Goal: Information Seeking & Learning: Learn about a topic

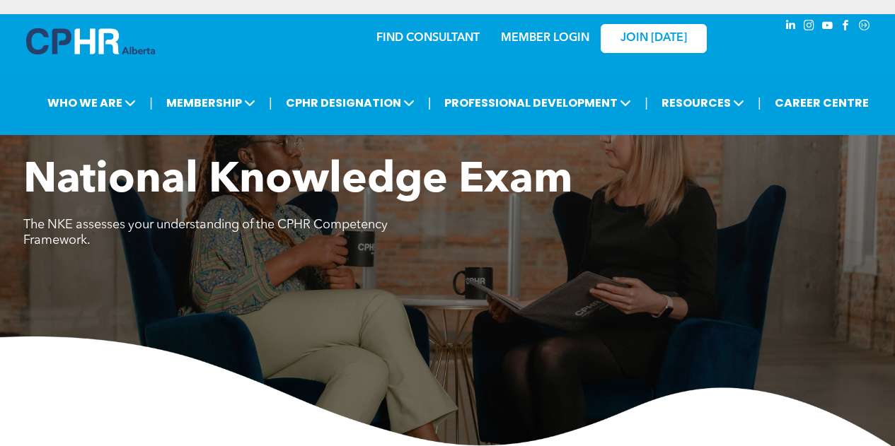
scroll to position [1273, 0]
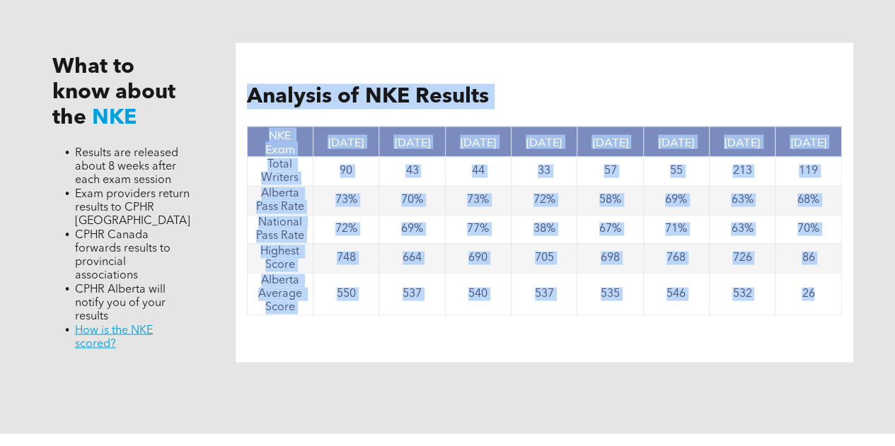
drag, startPoint x: 248, startPoint y: 117, endPoint x: 836, endPoint y: 308, distance: 617.9
click at [836, 308] on div "Analysis of NKE Results NKE Exam [DATE] [DATE] [DATE] [DATE] [DATE] [DATE] [DAT…" at bounding box center [545, 202] width 618 height 320
click at [836, 308] on td "26" at bounding box center [808, 293] width 66 height 42
drag, startPoint x: 248, startPoint y: 99, endPoint x: 828, endPoint y: 321, distance: 621.2
click at [828, 321] on div "Analysis of NKE Results NKE Exam [DATE] [DATE] [DATE] [DATE] [DATE] [DATE] [DAT…" at bounding box center [545, 202] width 618 height 320
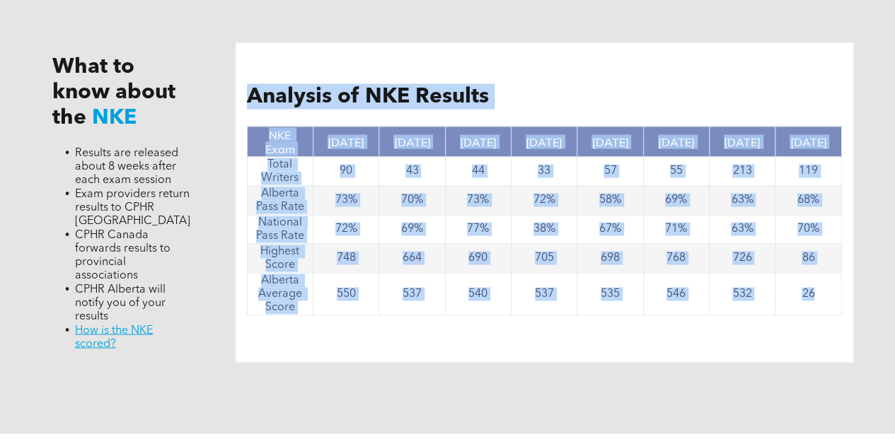
click at [836, 313] on td "26" at bounding box center [808, 293] width 66 height 42
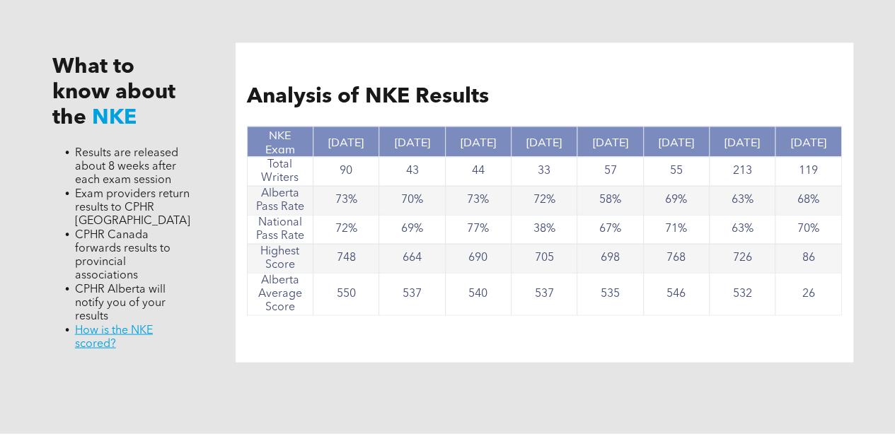
click at [529, 366] on div "What to know about the NKE Results are released about 8 weeks after each exam s…" at bounding box center [447, 202] width 849 height 463
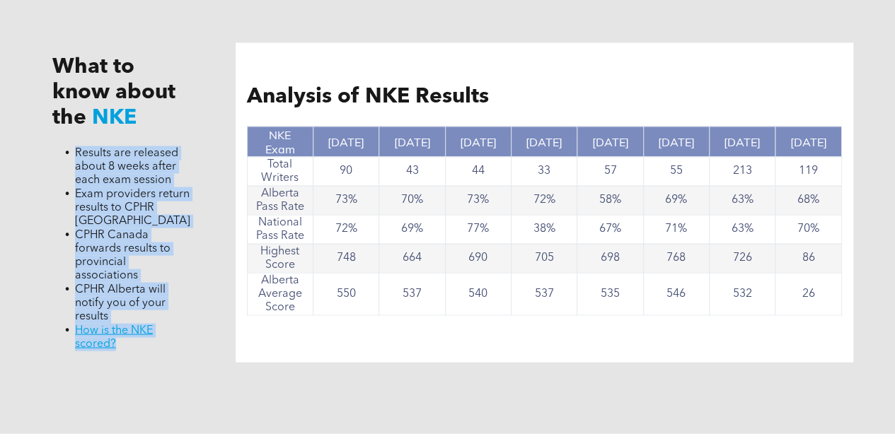
drag, startPoint x: 73, startPoint y: 155, endPoint x: 185, endPoint y: 337, distance: 214.0
click at [185, 337] on ul "Results are released about 8 weeks after each exam session Exam providers retur…" at bounding box center [121, 248] width 139 height 205
click at [185, 337] on li "﻿ How is the NKE scored?" at bounding box center [133, 337] width 117 height 28
drag, startPoint x: 75, startPoint y: 158, endPoint x: 154, endPoint y: 340, distance: 198.7
click at [154, 340] on ul "Results are released about 8 weeks after each exam session Exam providers retur…" at bounding box center [121, 248] width 139 height 205
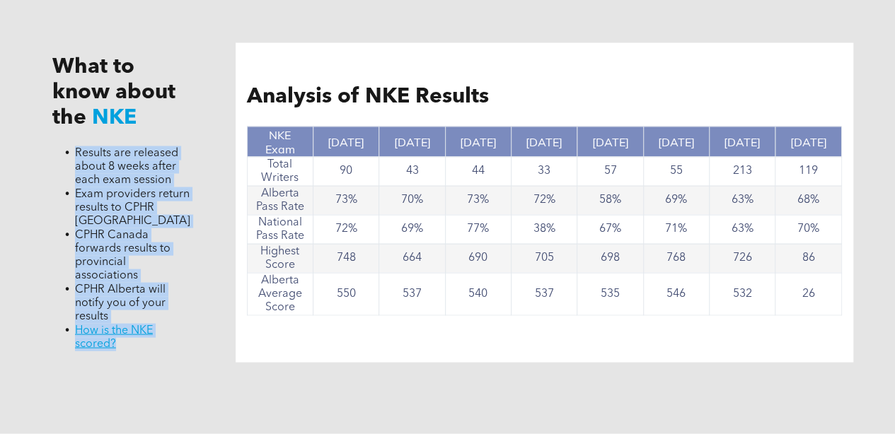
click at [159, 345] on div "What to know about the NKE Results are released about 8 weeks after each exam s…" at bounding box center [122, 202] width 162 height 320
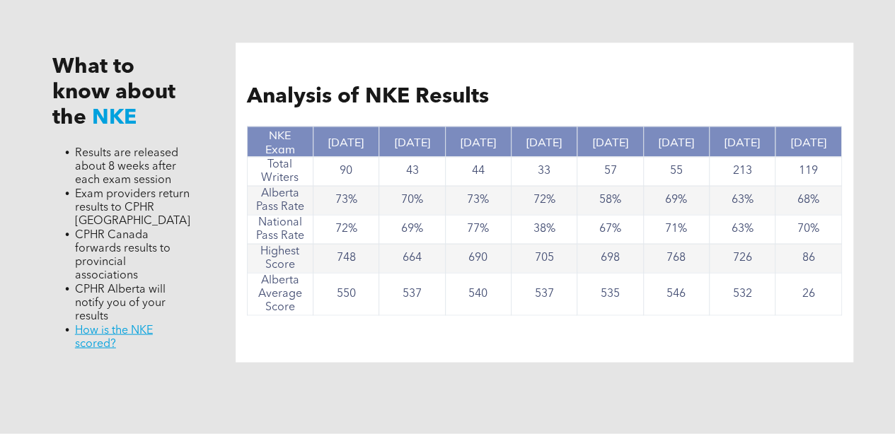
click at [362, 207] on td "73%" at bounding box center [346, 199] width 66 height 29
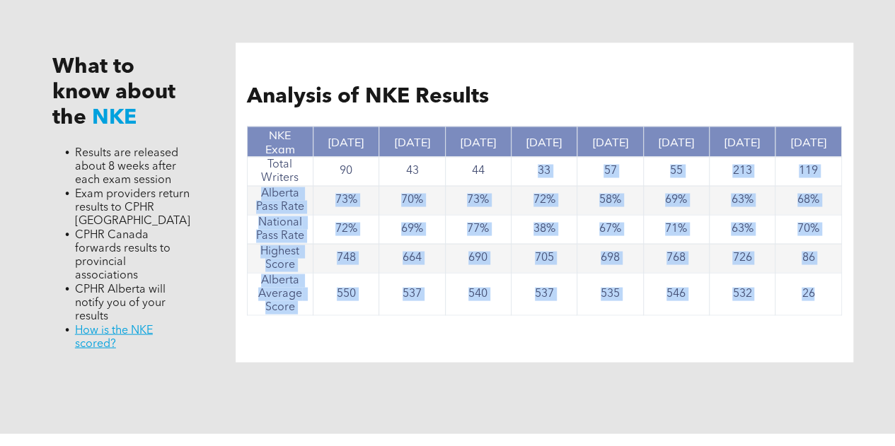
drag, startPoint x: 486, startPoint y: 177, endPoint x: 824, endPoint y: 300, distance: 359.9
click at [824, 300] on tbody "NKE Exam [DATE] [DATE] [DATE] [DATE] [DATE] [DATE] [DATE] [DATE] Total Writers …" at bounding box center [544, 220] width 594 height 189
click at [777, 315] on td "26" at bounding box center [808, 293] width 66 height 42
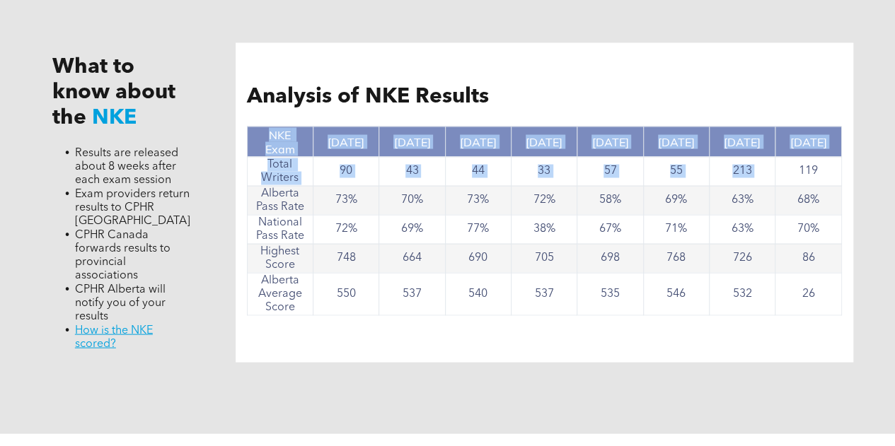
drag, startPoint x: 802, startPoint y: 226, endPoint x: 815, endPoint y: 329, distance: 104.2
click at [815, 329] on div "Analysis of NKE Results NKE Exam [DATE] [DATE] [DATE] [DATE] [DATE] [DATE] [DAT…" at bounding box center [545, 202] width 618 height 320
click at [815, 335] on div "Analysis of NKE Results NKE Exam [DATE] [DATE] [DATE] [DATE] [DATE] [DATE] [DAT…" at bounding box center [545, 202] width 618 height 320
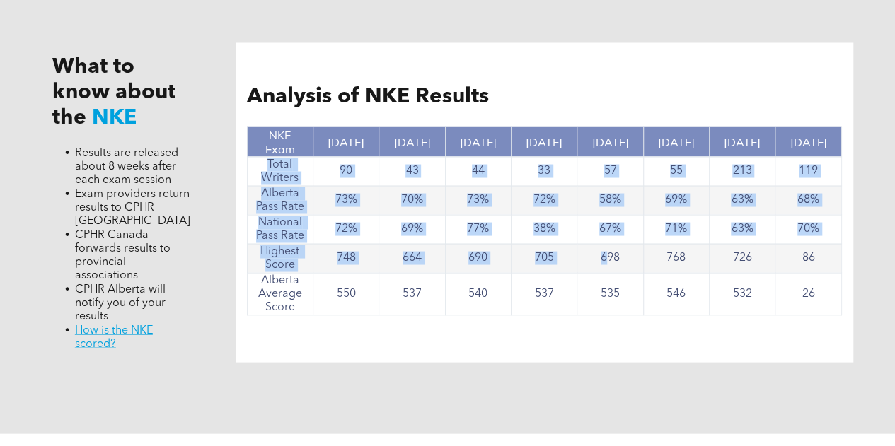
drag, startPoint x: 257, startPoint y: 165, endPoint x: 608, endPoint y: 261, distance: 363.1
click at [608, 262] on tbody "NKE Exam [DATE] [DATE] [DATE] [DATE] [DATE] [DATE] [DATE] [DATE] Total Writers …" at bounding box center [544, 220] width 594 height 189
click at [608, 261] on td "698" at bounding box center [610, 257] width 66 height 29
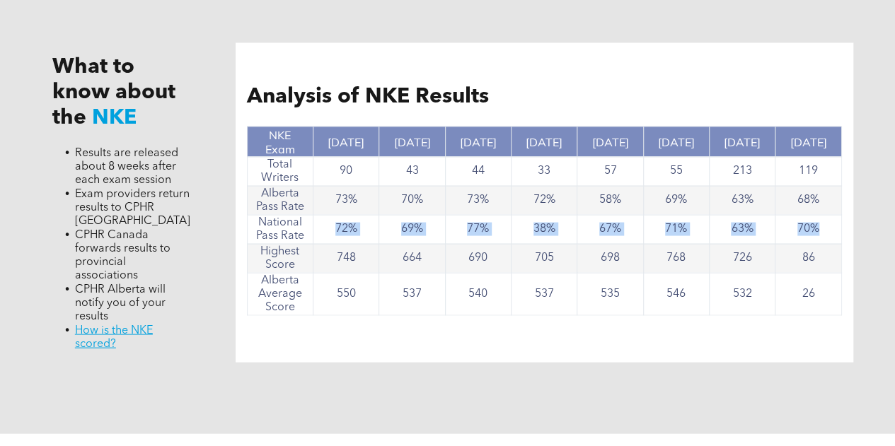
drag, startPoint x: 340, startPoint y: 233, endPoint x: 828, endPoint y: 230, distance: 488.1
click at [827, 228] on tr "National Pass Rate 72% 69% 77% 38% 67% 71% 63% 70%" at bounding box center [544, 228] width 594 height 29
